Goal: Find specific page/section: Find specific page/section

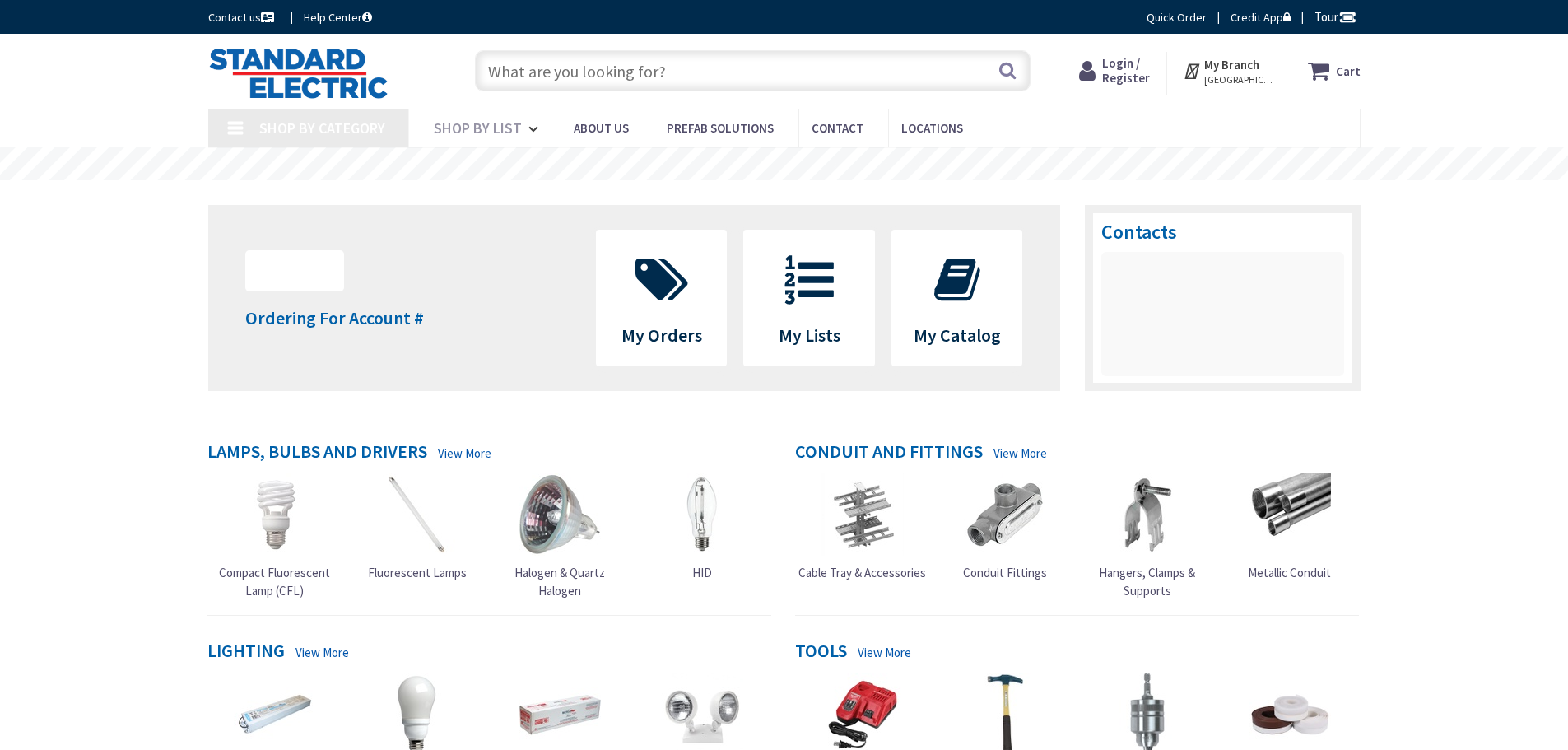
type input "[GEOGRAPHIC_DATA], [GEOGRAPHIC_DATA]"
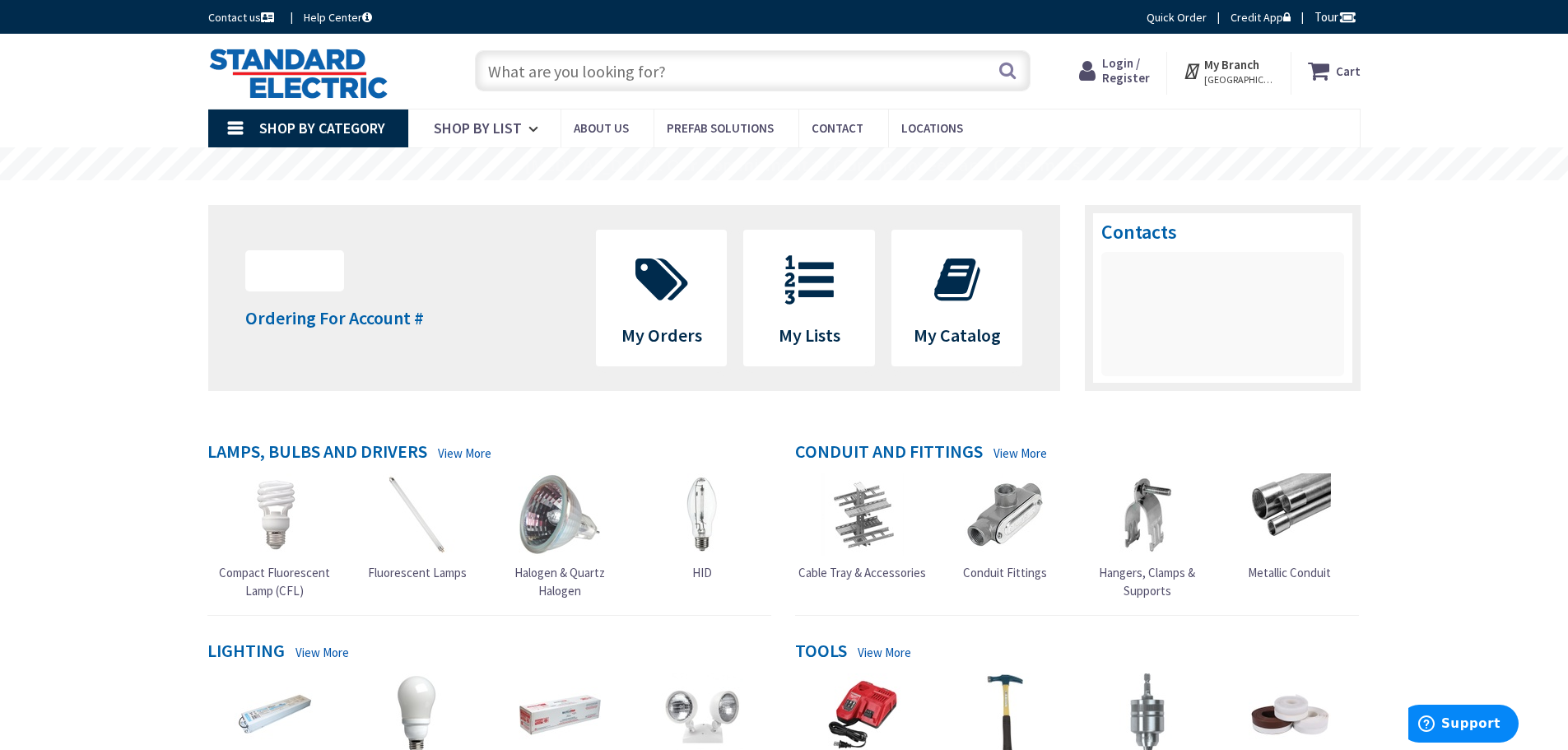
click at [544, 76] on input "text" at bounding box center [752, 71] width 555 height 41
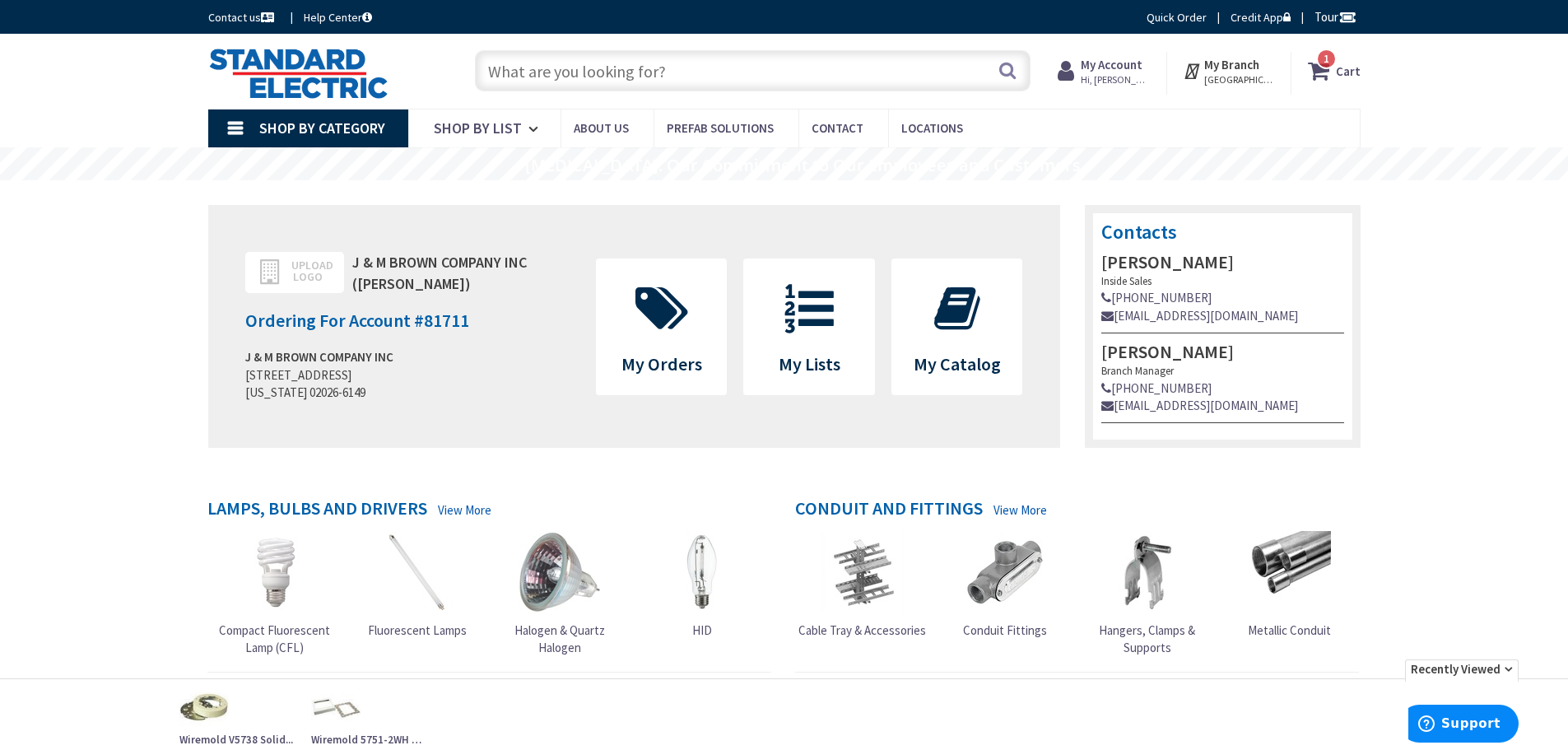
drag, startPoint x: 544, startPoint y: 42, endPoint x: 544, endPoint y: 61, distance: 19.0
click at [544, 50] on div "Skip to Content Toggle Nav Search 1 1 1 items Cart My Cart" at bounding box center [784, 72] width 1235 height 75
click at [546, 62] on input "text" at bounding box center [752, 71] width 555 height 41
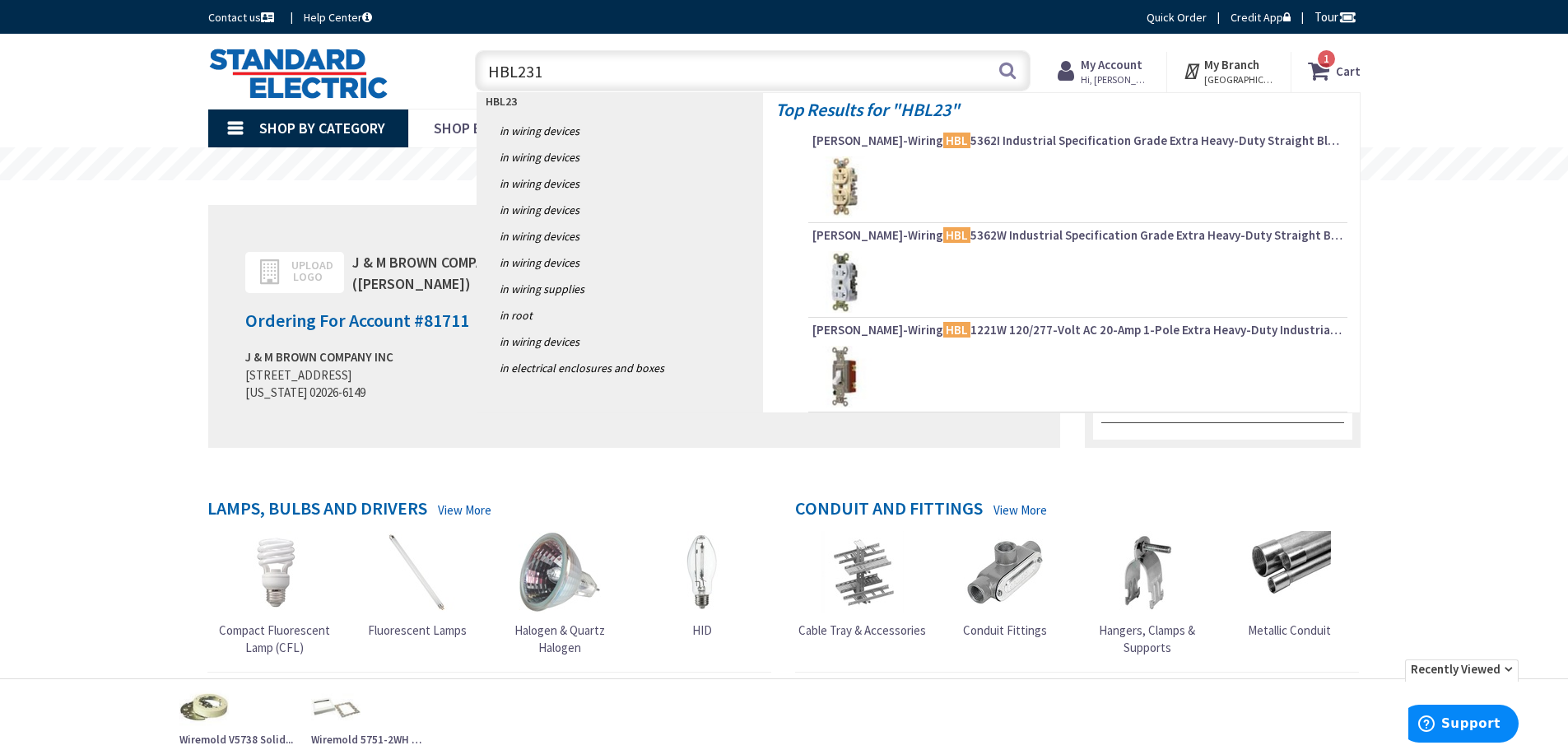
type input "HBL2310"
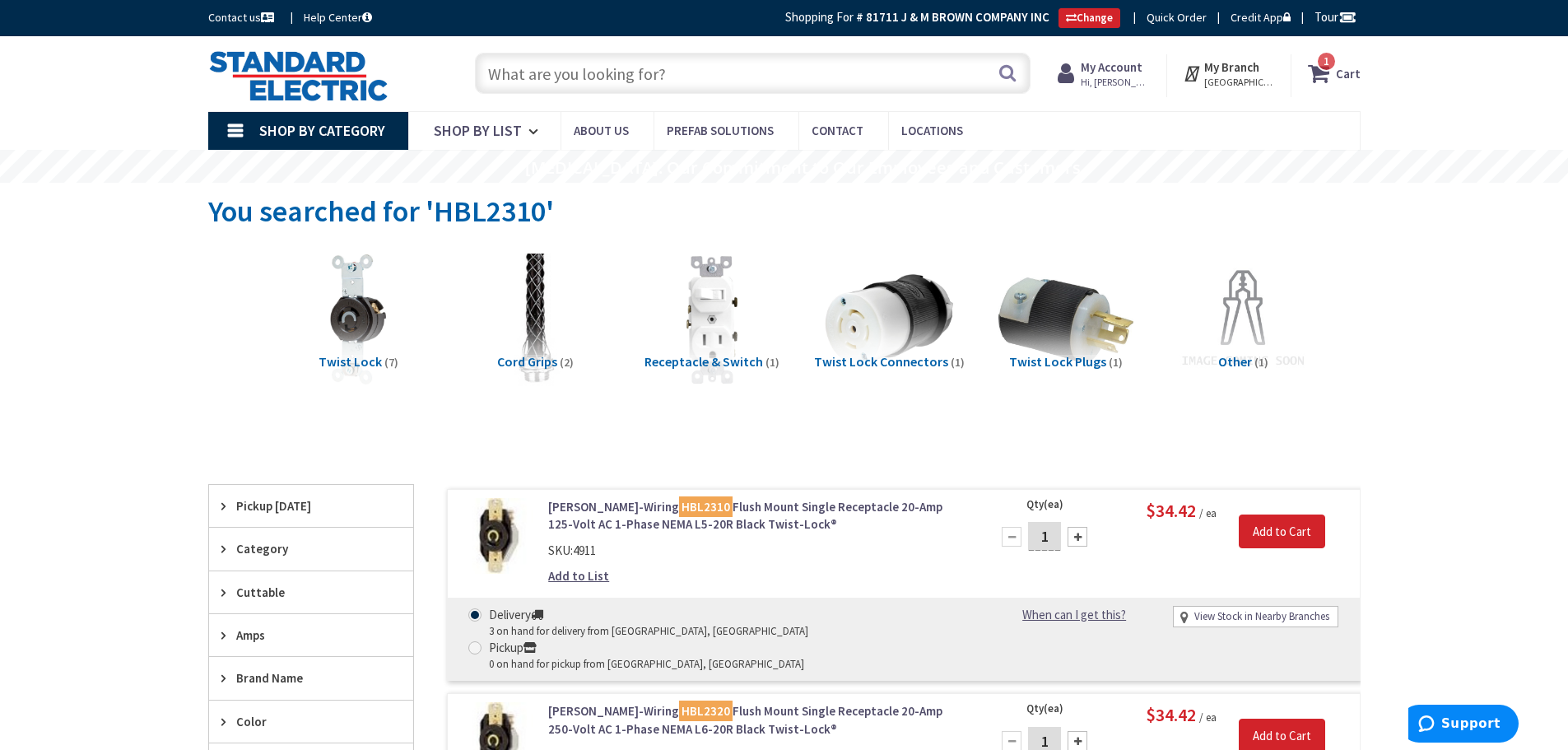
click at [1436, 108] on div "Skip to Content Toggle Nav Search 1 1 1 items Cart My Cart" at bounding box center [784, 73] width 1568 height 75
click at [680, 75] on input "text" at bounding box center [752, 73] width 555 height 41
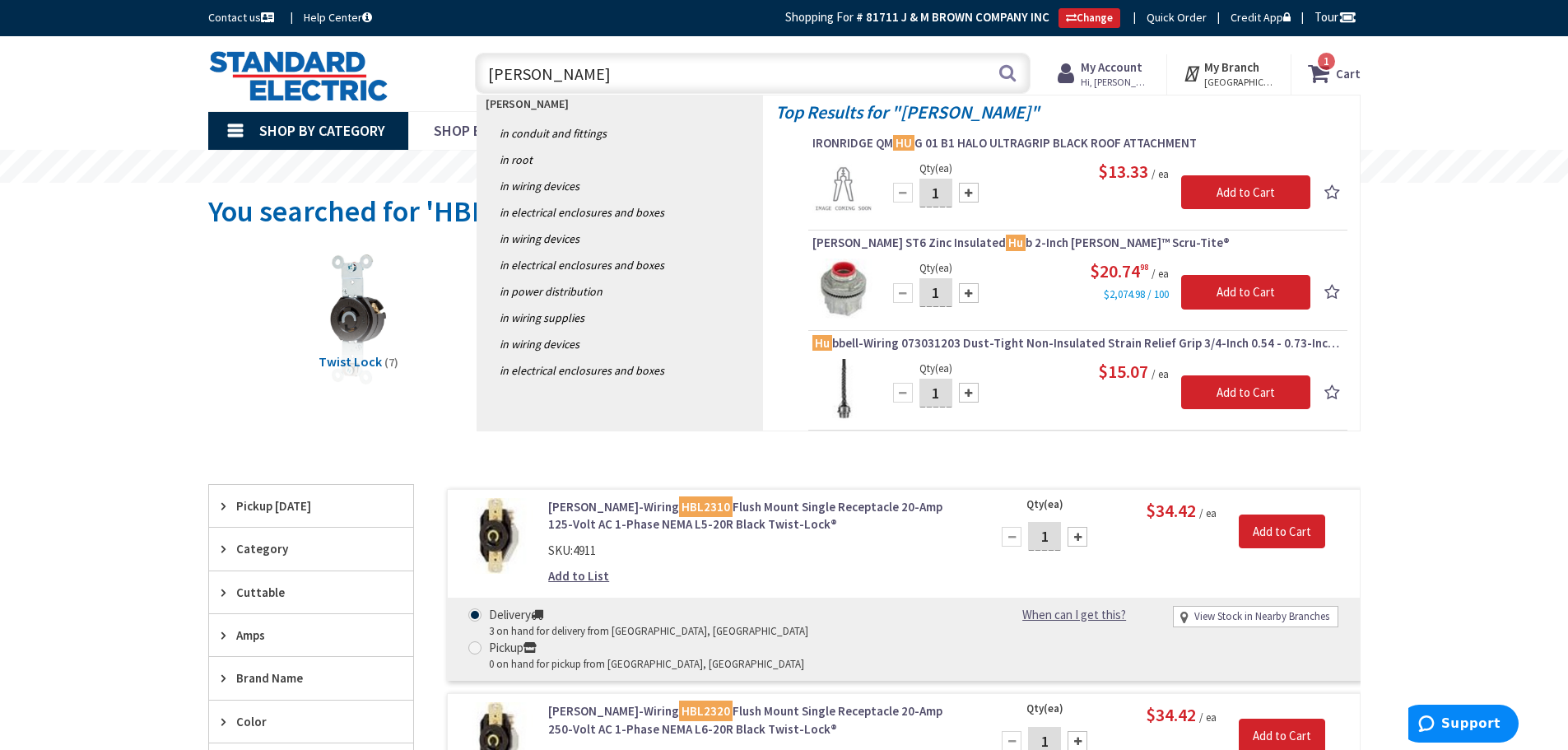
type input "[PERSON_NAME]"
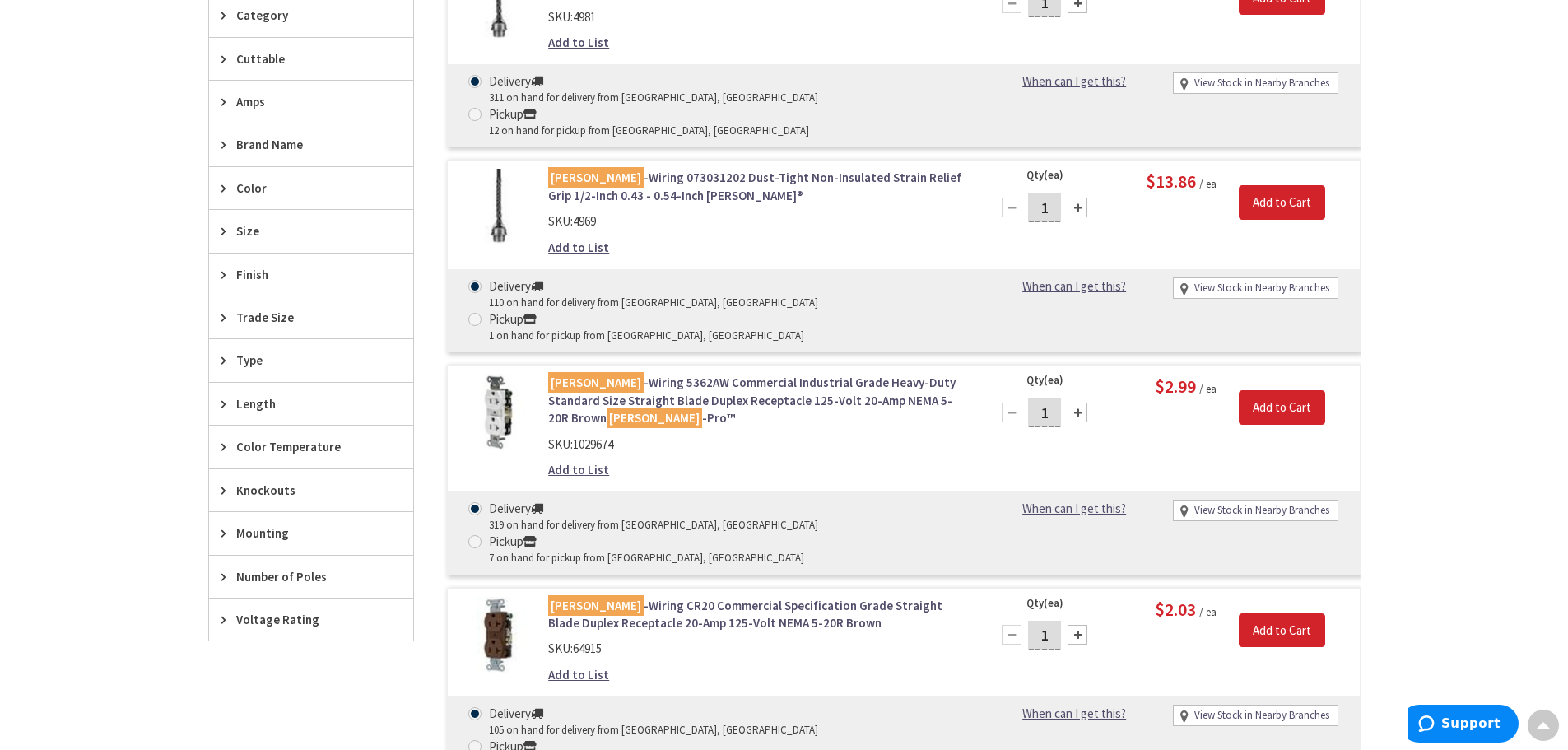
scroll to position [414, 0]
